Goal: Task Accomplishment & Management: Complete application form

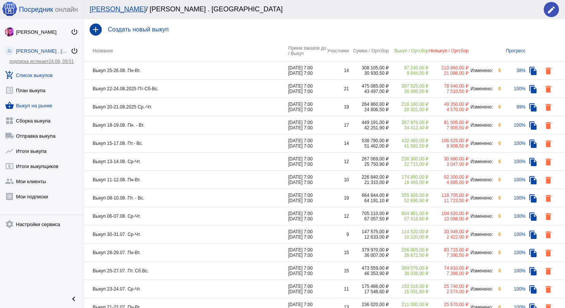
click at [18, 109] on link "shopping_basket Выкуп на рынке" at bounding box center [41, 103] width 83 height 15
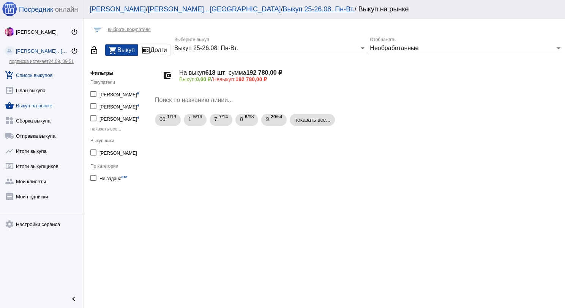
click at [38, 77] on link "add_shopping_cart Список выкупов" at bounding box center [41, 73] width 83 height 15
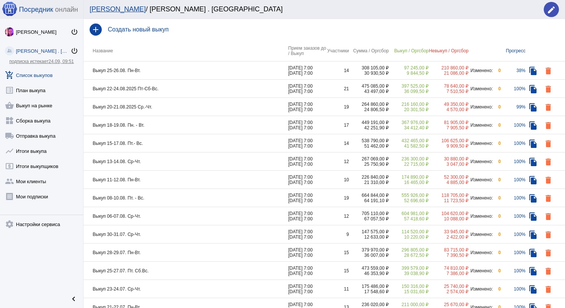
click at [141, 33] on div "add Создать новый выкуп" at bounding box center [325, 29] width 482 height 21
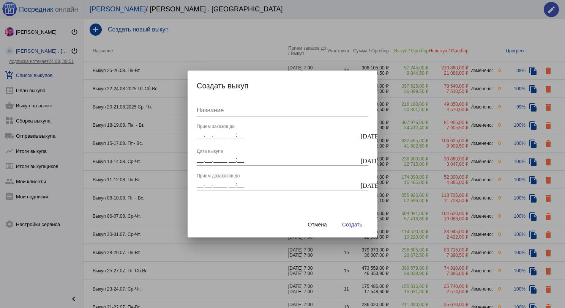
click at [222, 108] on input "Название" at bounding box center [283, 110] width 172 height 7
type input "Выкуп 27-28.08.2025 Ср-Чт."
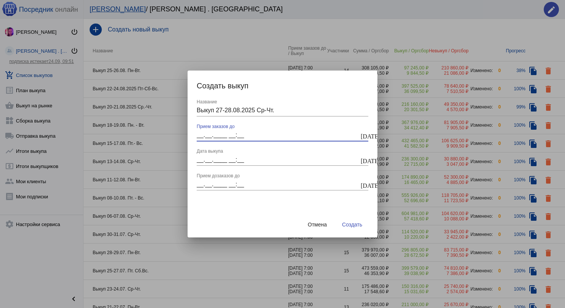
click at [219, 134] on input "__.__.____ __:__" at bounding box center [278, 135] width 163 height 7
type input "27.08.2025 07:00"
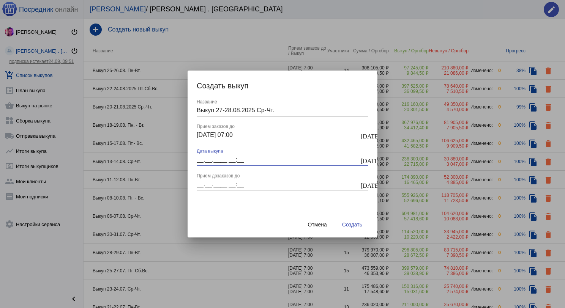
click at [212, 162] on input "__.__.____ __:__" at bounding box center [278, 159] width 163 height 7
type input "27.08.2025 07:00"
click at [205, 182] on input "__.__.____ __:__" at bounding box center [278, 184] width 163 height 7
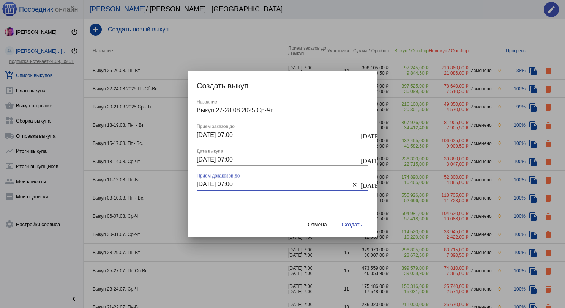
type input "27.08.2025 07:00"
click at [343, 224] on span "Создать" at bounding box center [352, 225] width 20 height 6
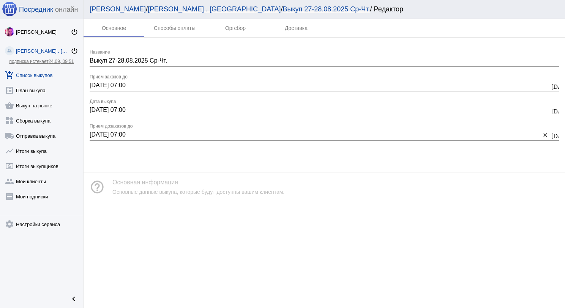
click at [44, 71] on link "add_shopping_cart Список выкупов" at bounding box center [41, 73] width 83 height 15
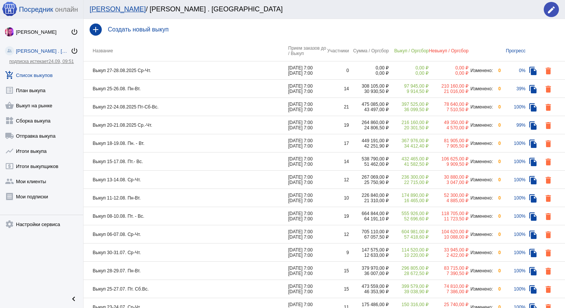
click at [166, 67] on td "Выкуп 27-28.08.2025 Ср-Чт." at bounding box center [186, 71] width 205 height 18
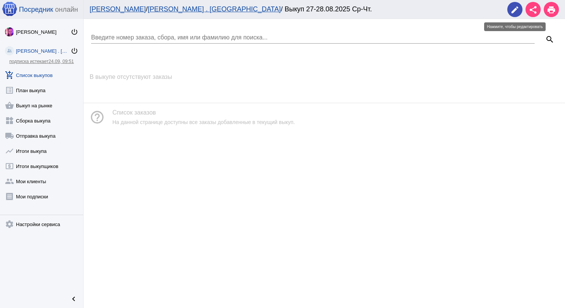
click at [518, 11] on mat-icon "edit" at bounding box center [515, 9] width 9 height 9
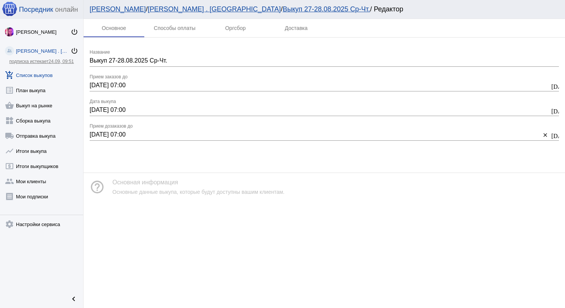
click at [34, 76] on link "add_shopping_cart Список выкупов" at bounding box center [41, 73] width 83 height 15
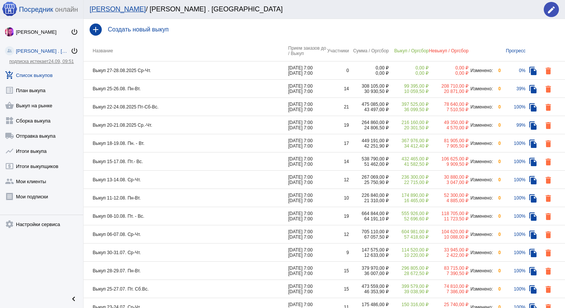
click at [203, 70] on td "Выкуп 27-28.08.2025 Ср-Чт." at bounding box center [186, 71] width 205 height 18
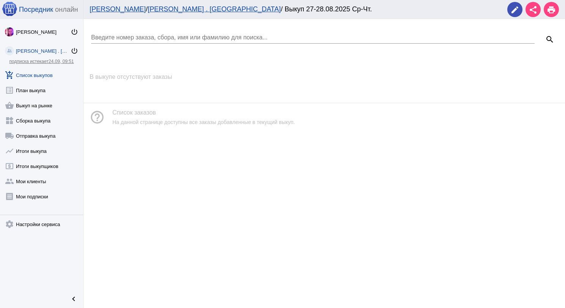
click at [50, 77] on link "add_shopping_cart Список выкупов" at bounding box center [41, 73] width 83 height 15
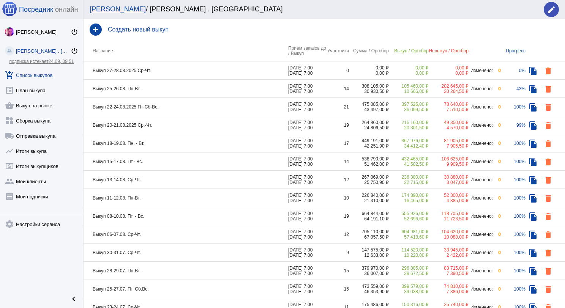
click at [193, 92] on td "Выкуп 25-26.08. Пн-Вт." at bounding box center [186, 89] width 205 height 18
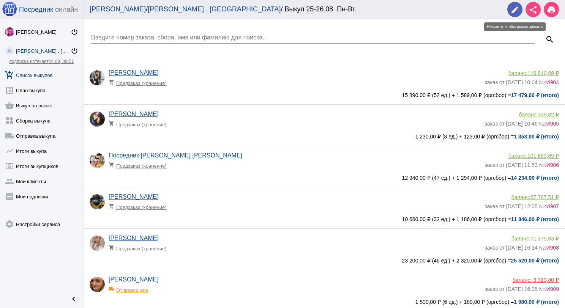
click at [513, 13] on mat-icon "edit" at bounding box center [515, 9] width 9 height 9
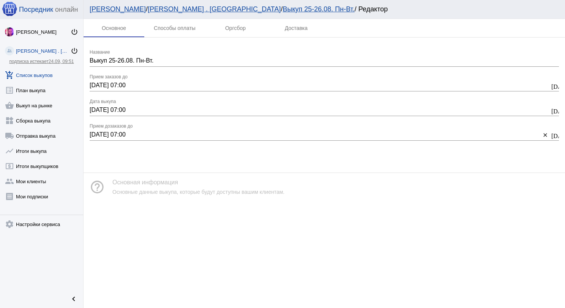
click at [44, 73] on link "add_shopping_cart Список выкупов" at bounding box center [41, 73] width 83 height 15
